Goal: Task Accomplishment & Management: Use online tool/utility

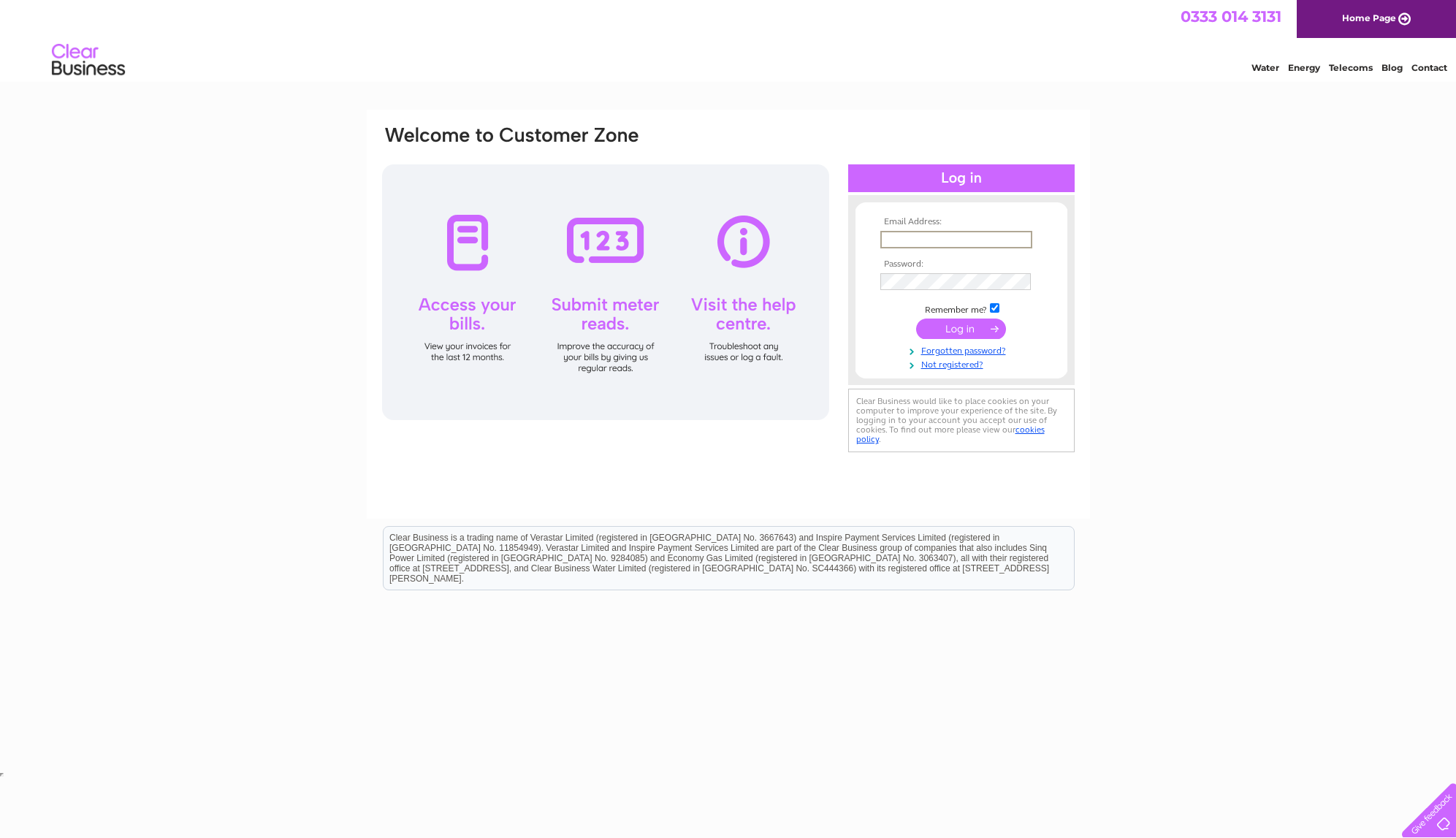
type input "[PERSON_NAME][EMAIL_ADDRESS][DOMAIN_NAME]"
click at [964, 328] on input "submit" at bounding box center [961, 329] width 90 height 21
click at [966, 323] on input "submit" at bounding box center [961, 327] width 90 height 21
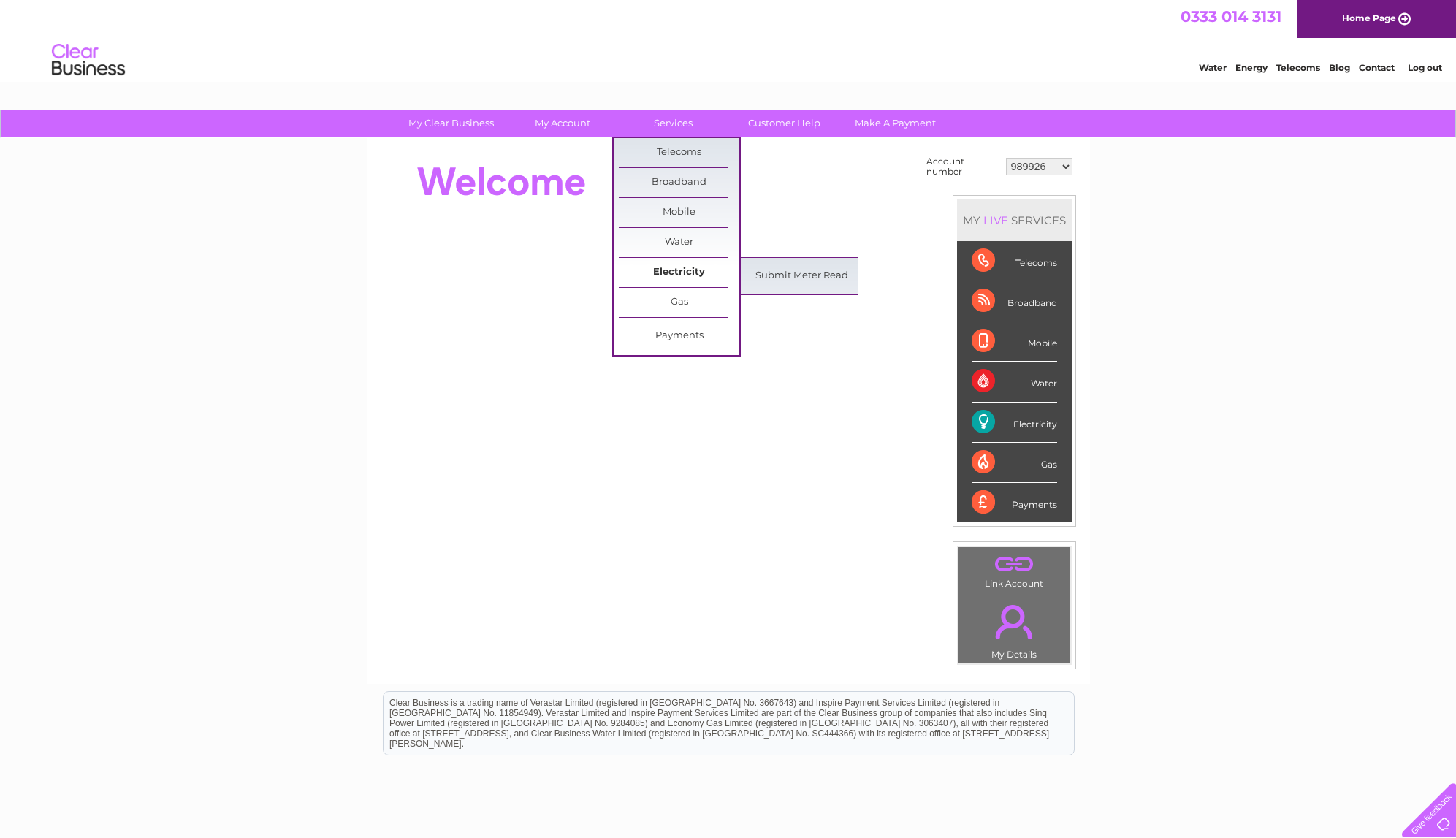
click at [683, 269] on link "Electricity" at bounding box center [678, 272] width 120 height 29
click at [776, 273] on link "Submit Meter Read" at bounding box center [801, 276] width 120 height 29
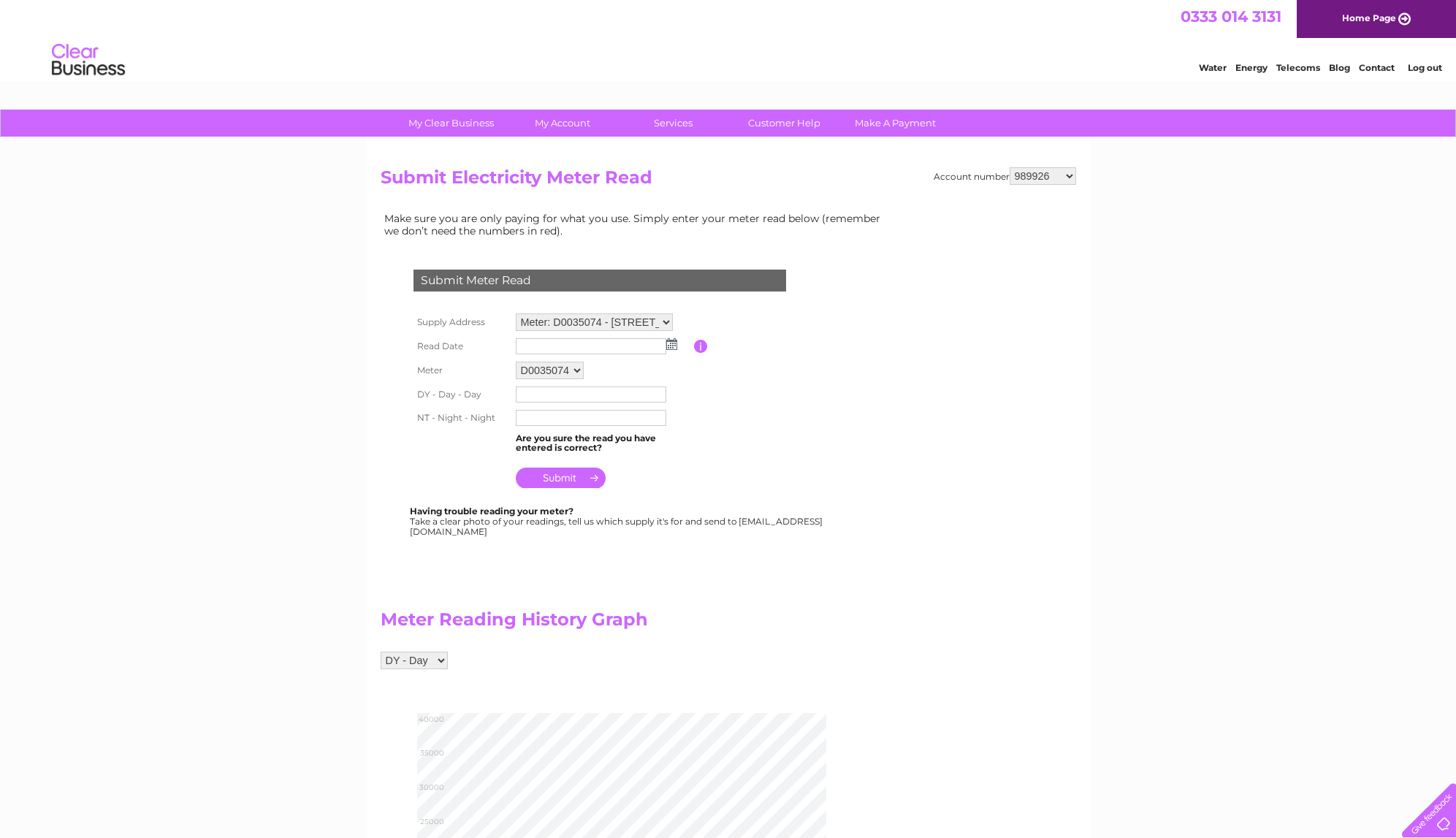
click at [656, 345] on input "text" at bounding box center [590, 346] width 150 height 16
click at [675, 341] on img at bounding box center [673, 345] width 11 height 12
click at [601, 468] on link "27" at bounding box center [599, 470] width 23 height 15
type input "2025/08/27"
click at [535, 392] on input "text" at bounding box center [591, 395] width 152 height 18
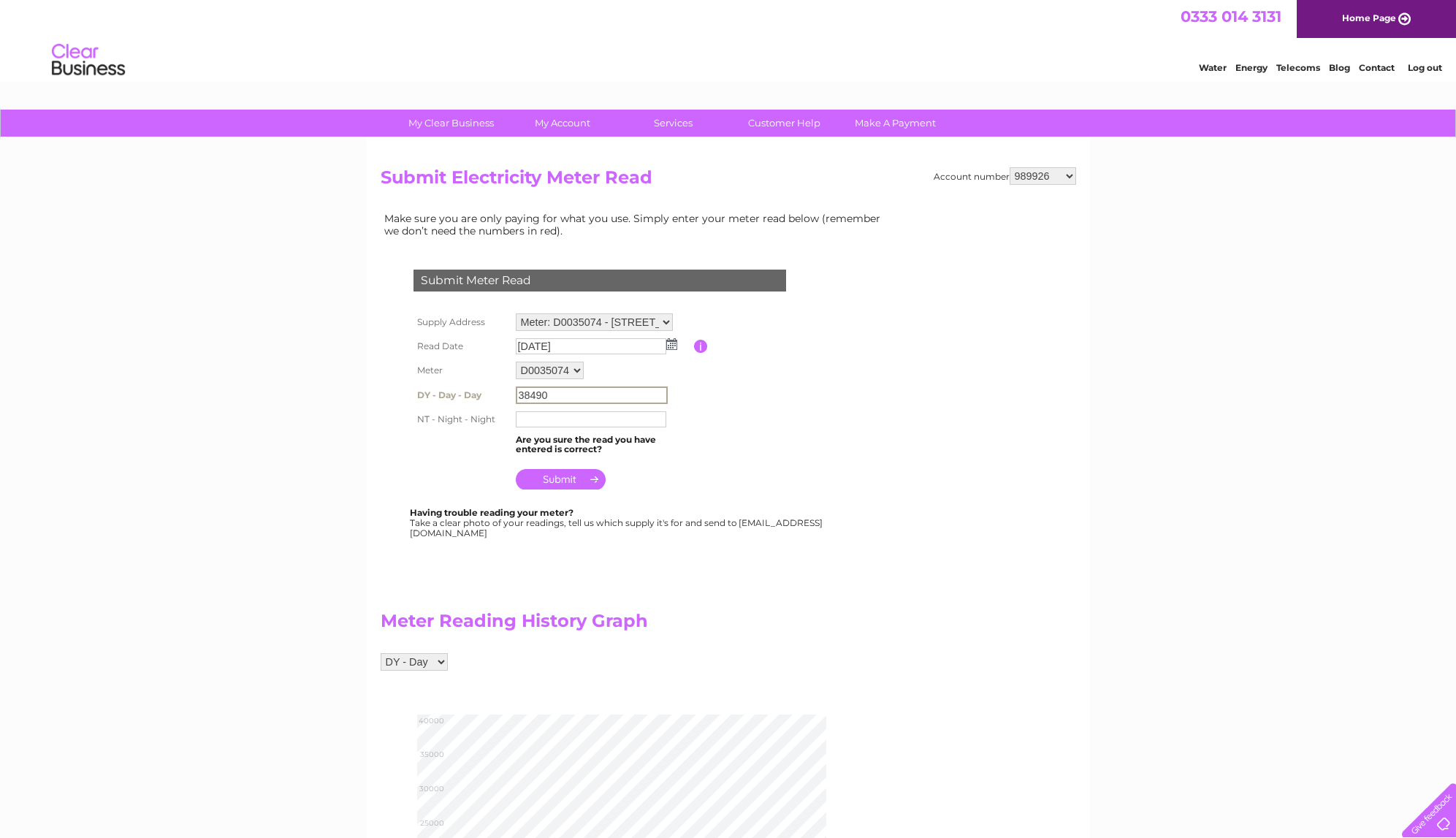
type input "38490"
click at [564, 419] on input "text" at bounding box center [590, 419] width 150 height 16
type input "0"
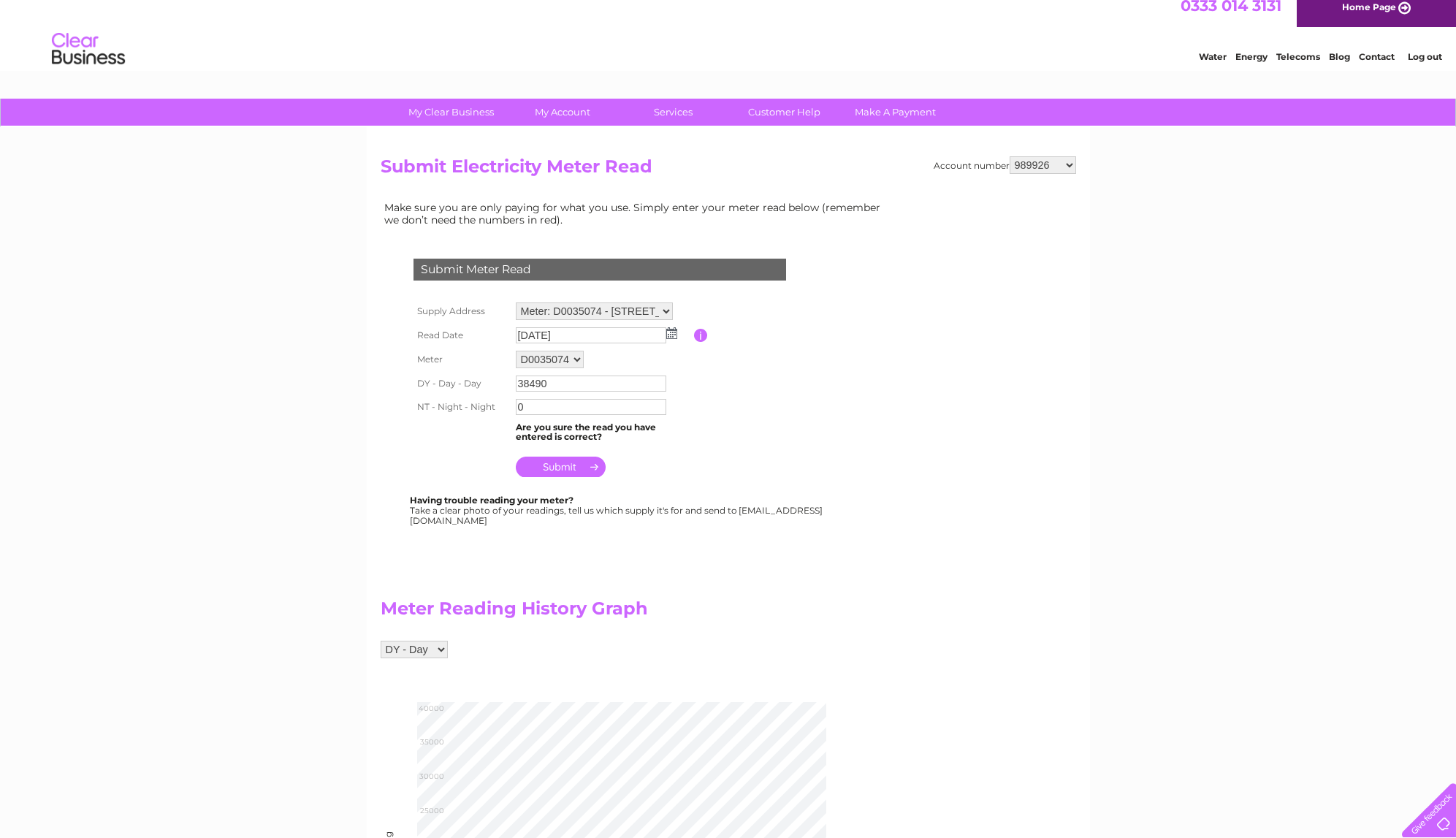
click at [574, 477] on td at bounding box center [602, 463] width 182 height 36
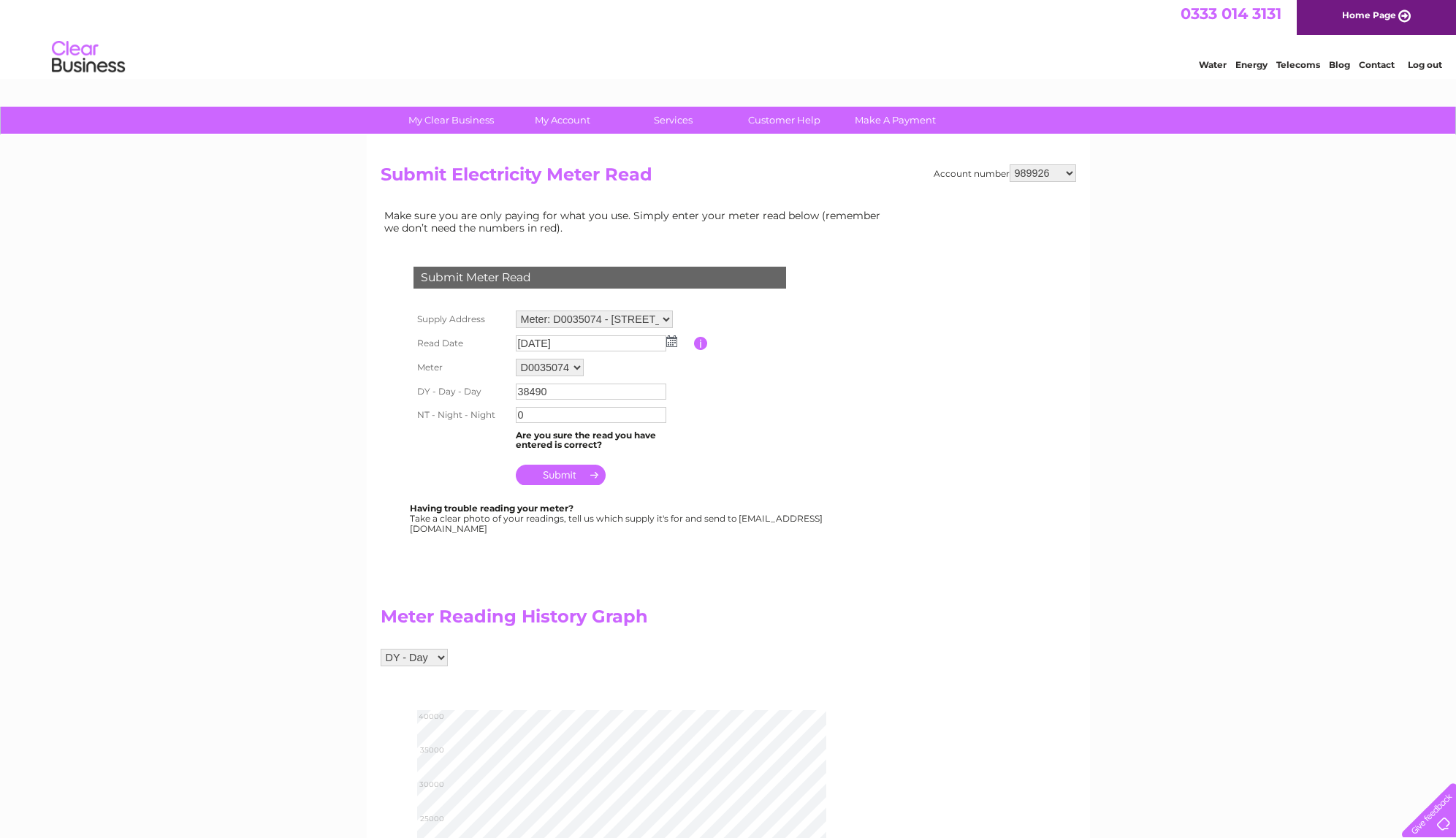
scroll to position [5, 0]
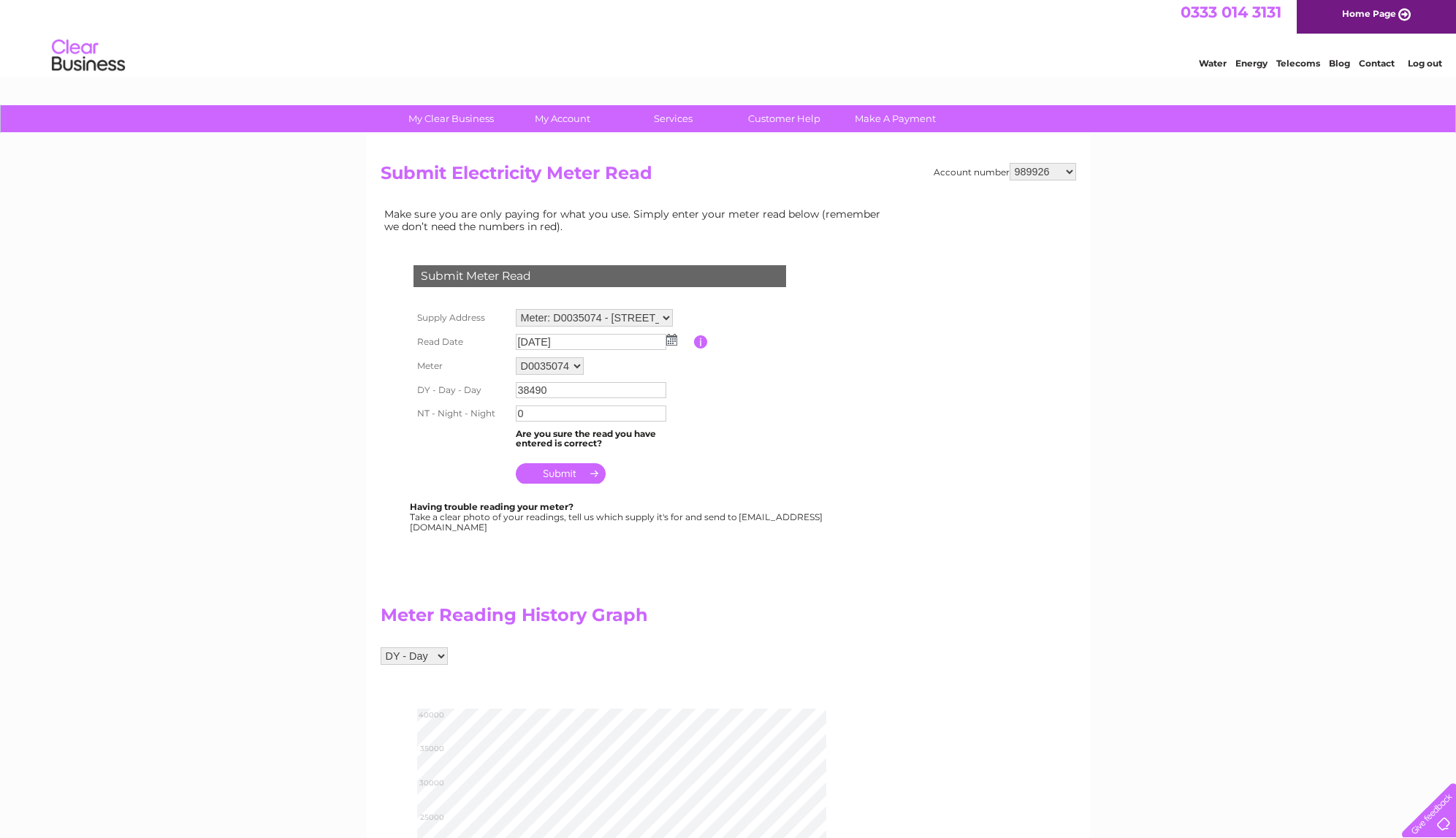
click at [569, 468] on input "submit" at bounding box center [560, 474] width 90 height 21
